Goal: Entertainment & Leisure: Consume media (video, audio)

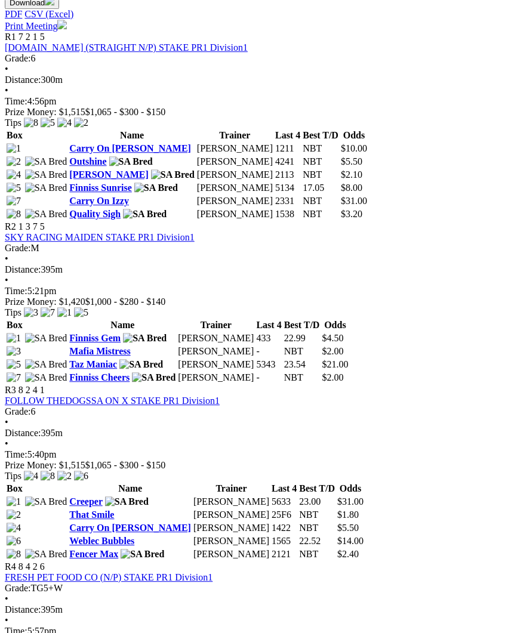
scroll to position [590, 0]
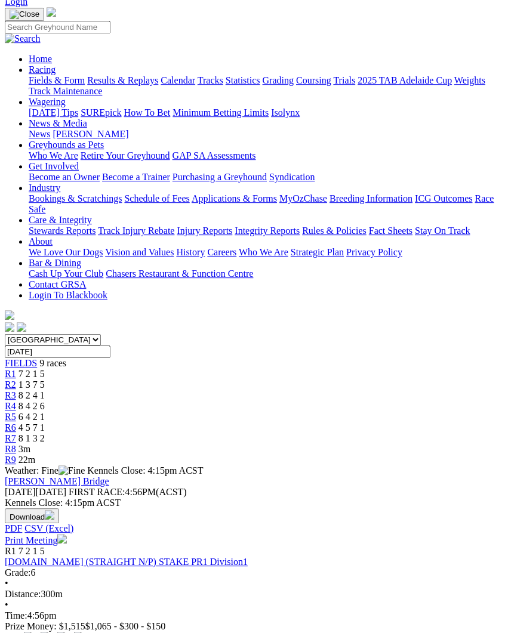
scroll to position [76, 0]
click at [16, 369] on link "R1" at bounding box center [10, 374] width 11 height 10
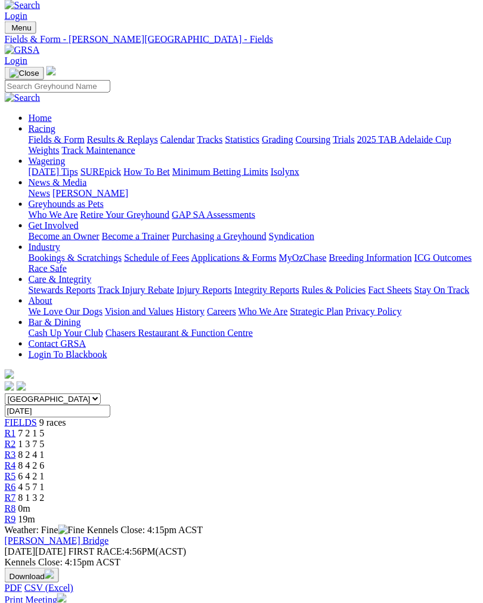
scroll to position [0, 5]
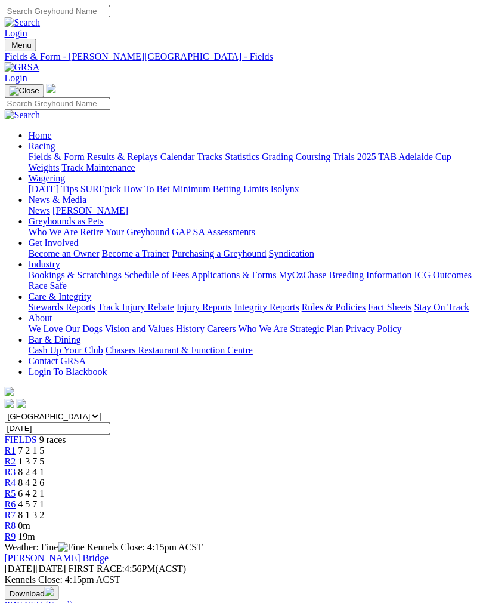
click at [16, 467] on span "R3" at bounding box center [10, 472] width 11 height 10
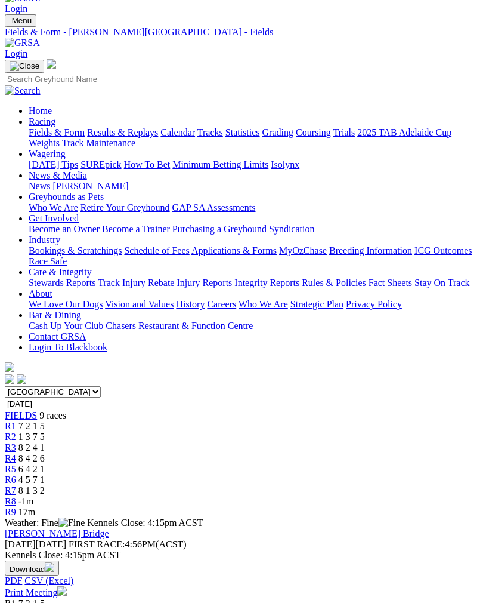
scroll to position [23, 5]
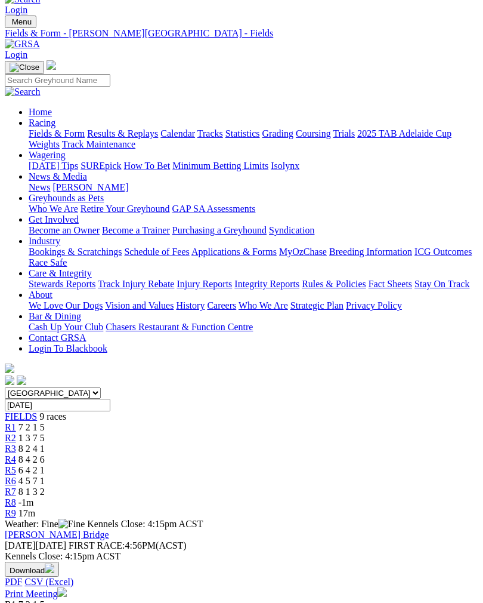
click at [16, 454] on link "R4" at bounding box center [10, 459] width 11 height 10
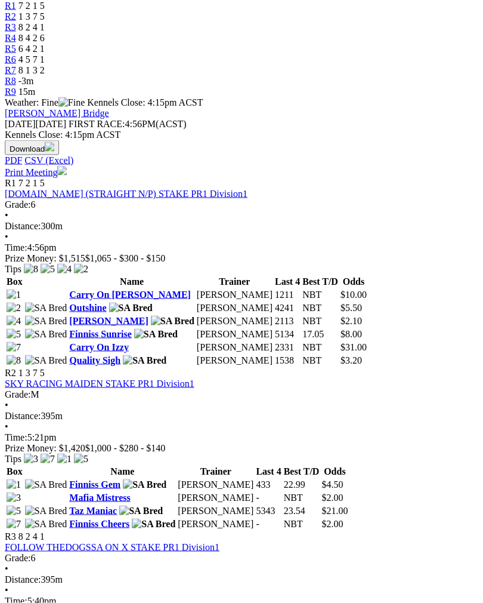
scroll to position [437, 10]
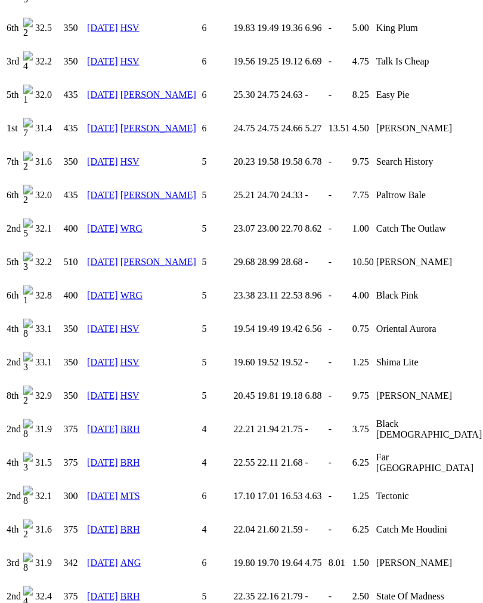
scroll to position [1343, 0]
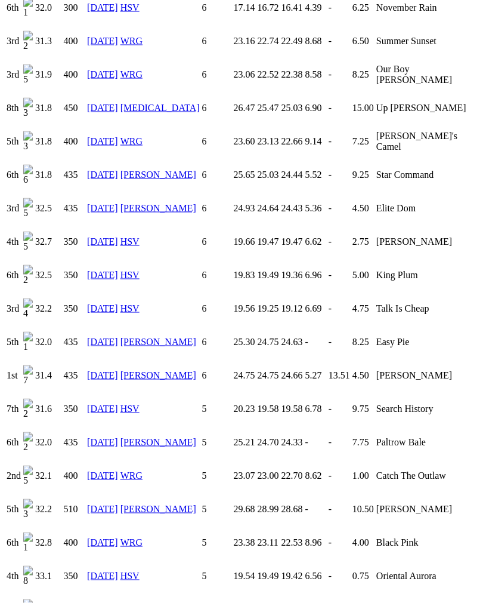
scroll to position [1082, 0]
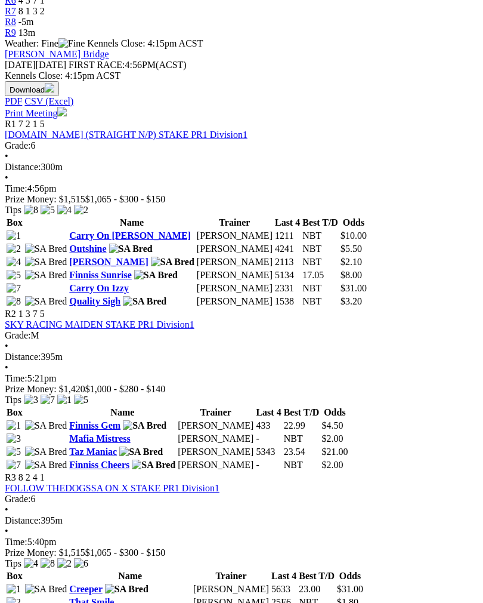
scroll to position [508, 10]
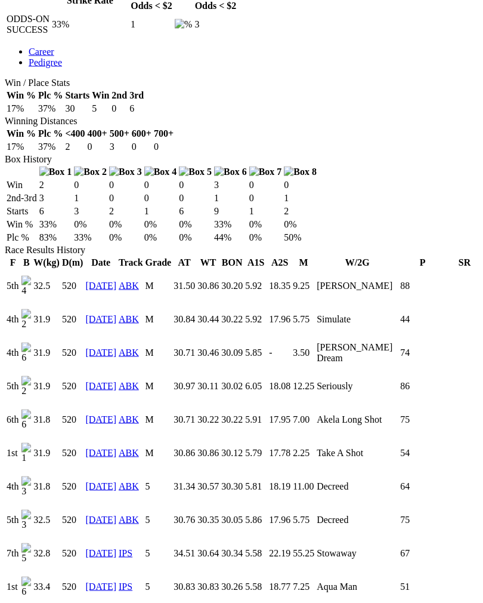
scroll to position [630, 0]
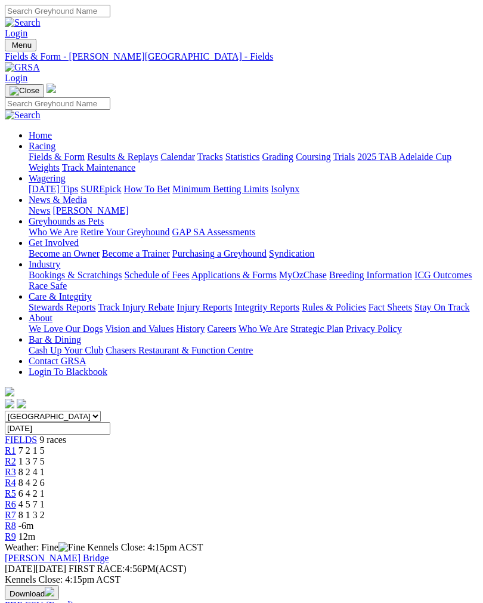
scroll to position [527, 10]
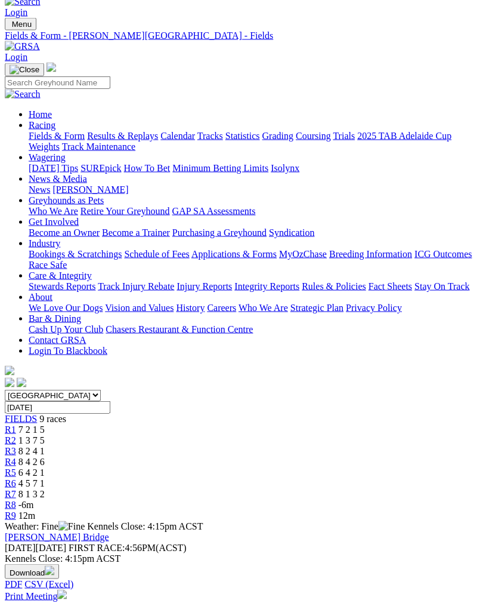
scroll to position [0, 10]
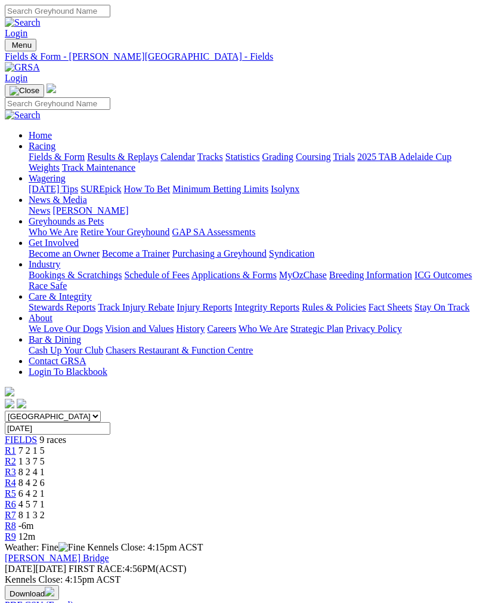
click at [16, 488] on link "R5" at bounding box center [10, 493] width 11 height 10
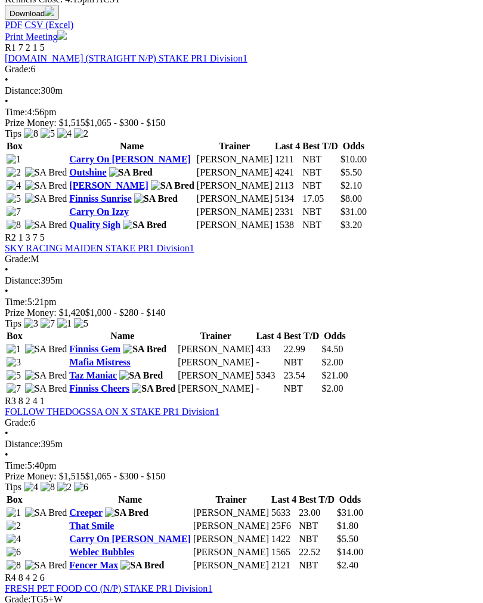
scroll to position [580, 10]
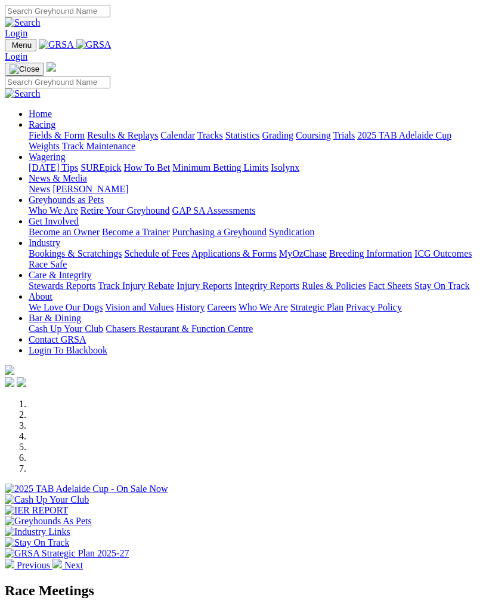
scroll to position [381, 0]
